Goal: Task Accomplishment & Management: Manage account settings

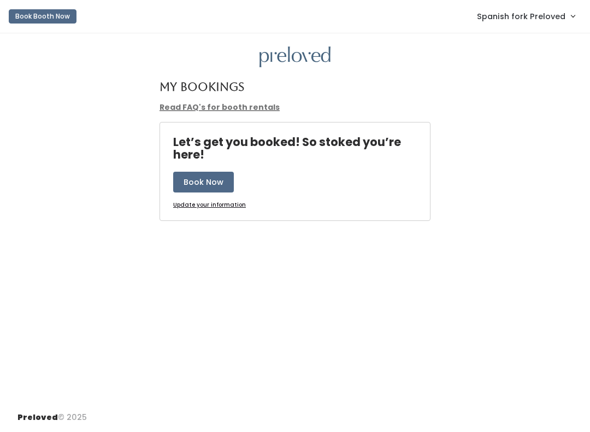
click at [558, 15] on span "Spanish fork Preloved" at bounding box center [521, 16] width 89 height 12
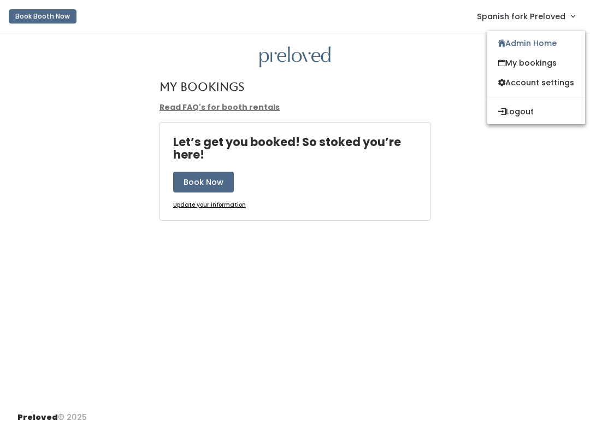
click at [536, 46] on link "Admin Home" at bounding box center [536, 43] width 98 height 20
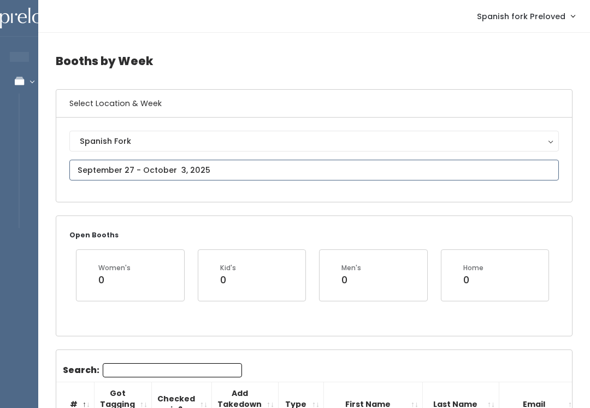
click at [186, 167] on input "text" at bounding box center [314, 170] width 490 height 21
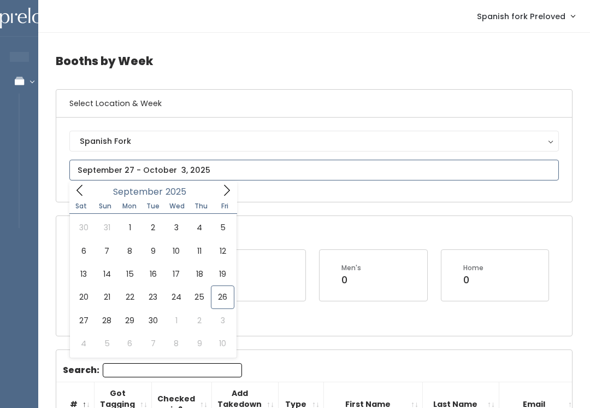
type input "September 27 to October 3"
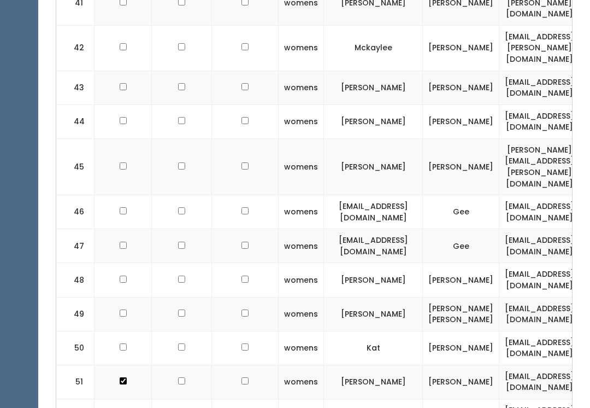
scroll to position [1875, 0]
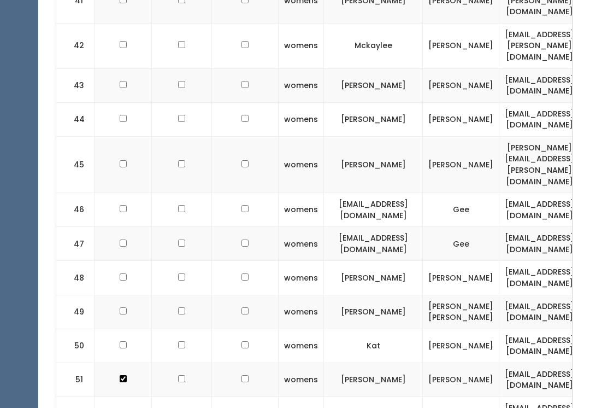
click at [115, 328] on td at bounding box center [123, 345] width 57 height 34
click at [120, 341] on input "checkbox" at bounding box center [123, 344] width 7 height 7
checkbox input "true"
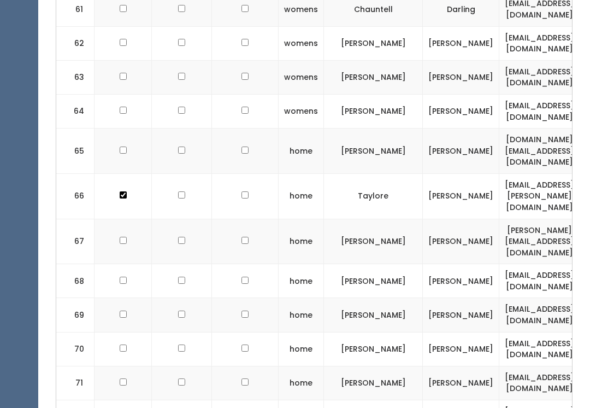
scroll to position [2586, 0]
